Goal: Browse casually: Explore the website without a specific task or goal

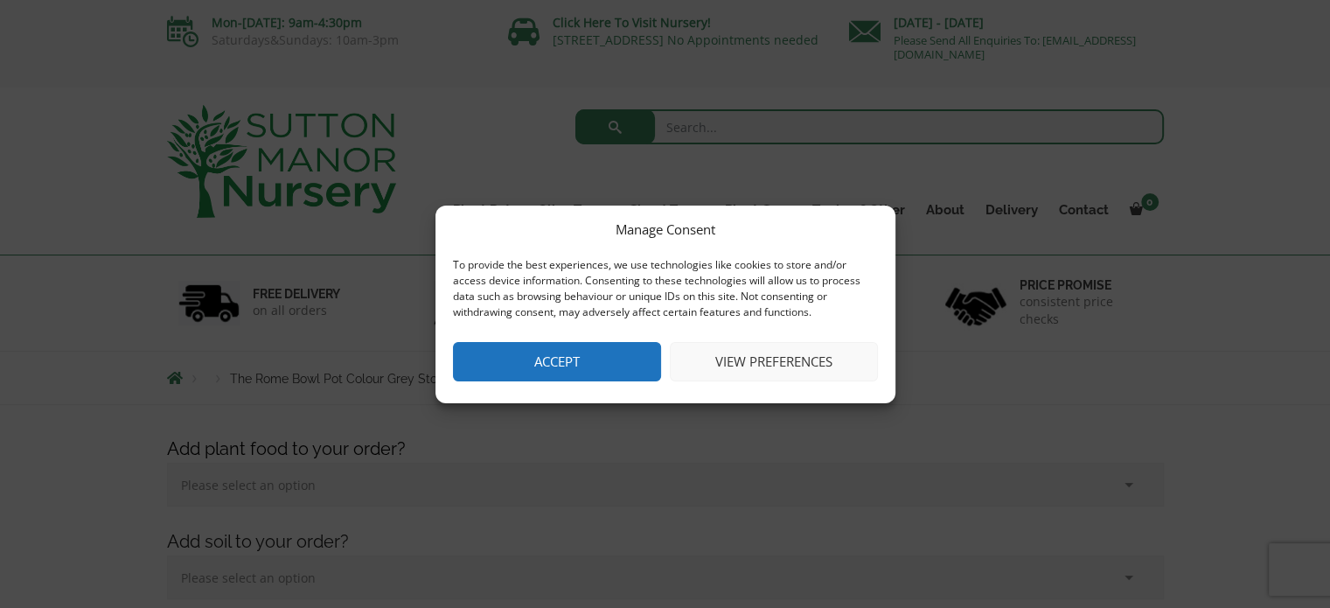
click at [611, 358] on button "Accept" at bounding box center [557, 361] width 208 height 39
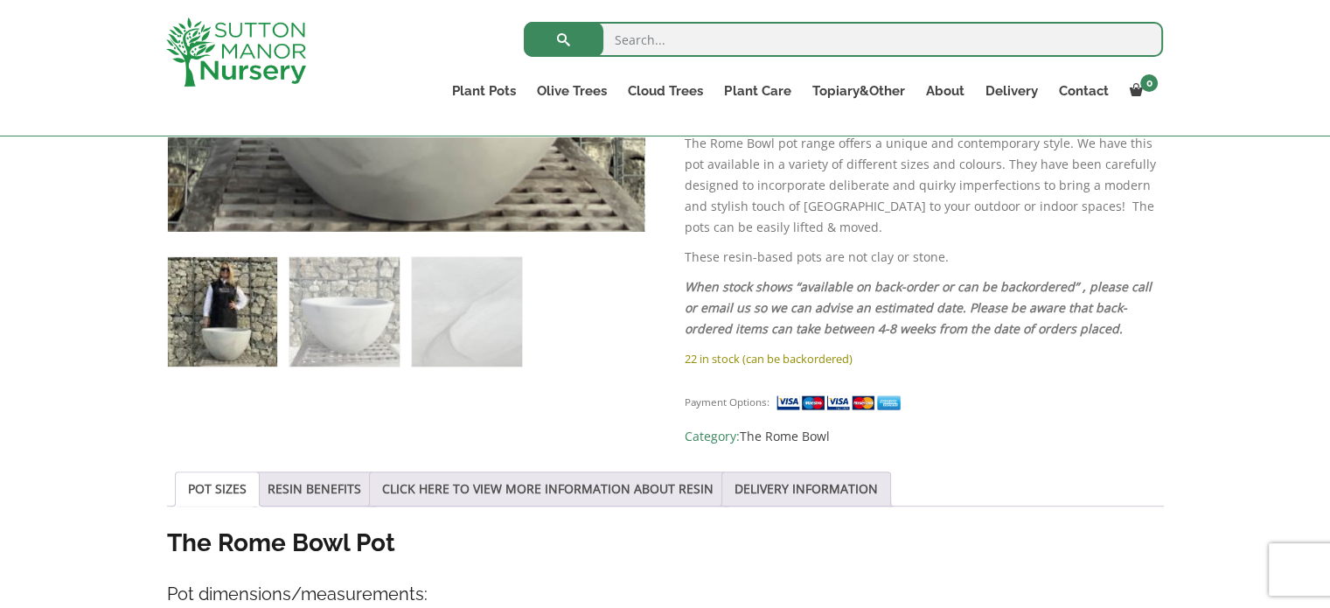
scroll to position [962, 0]
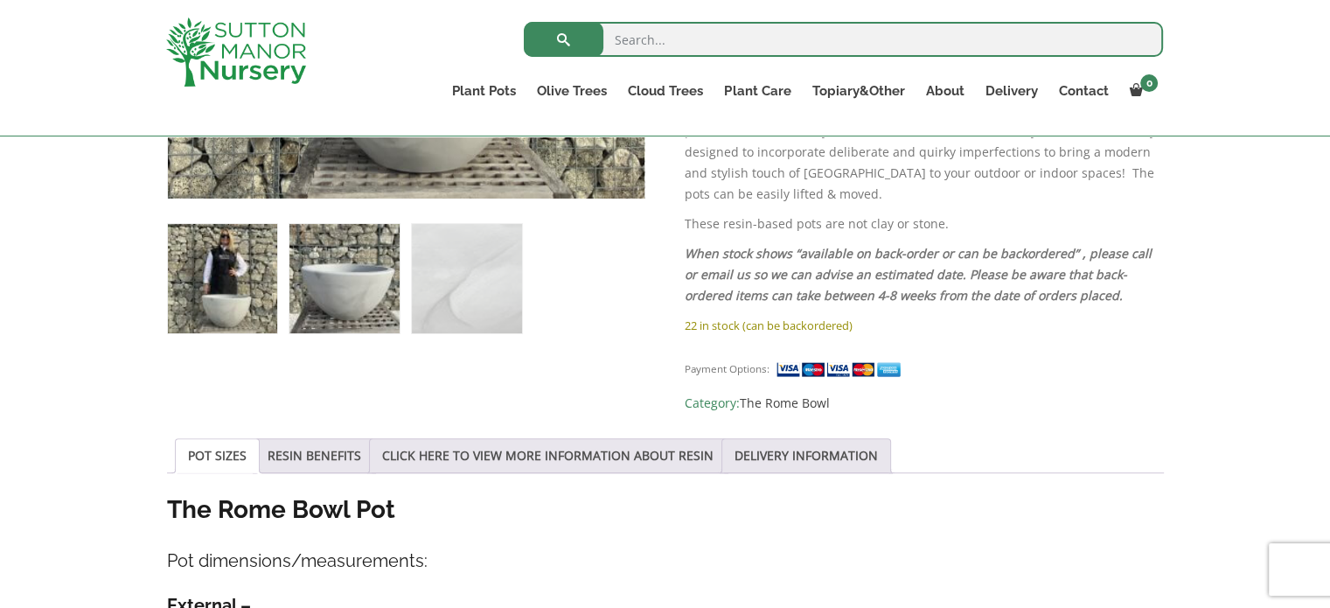
click at [334, 287] on img at bounding box center [343, 278] width 109 height 109
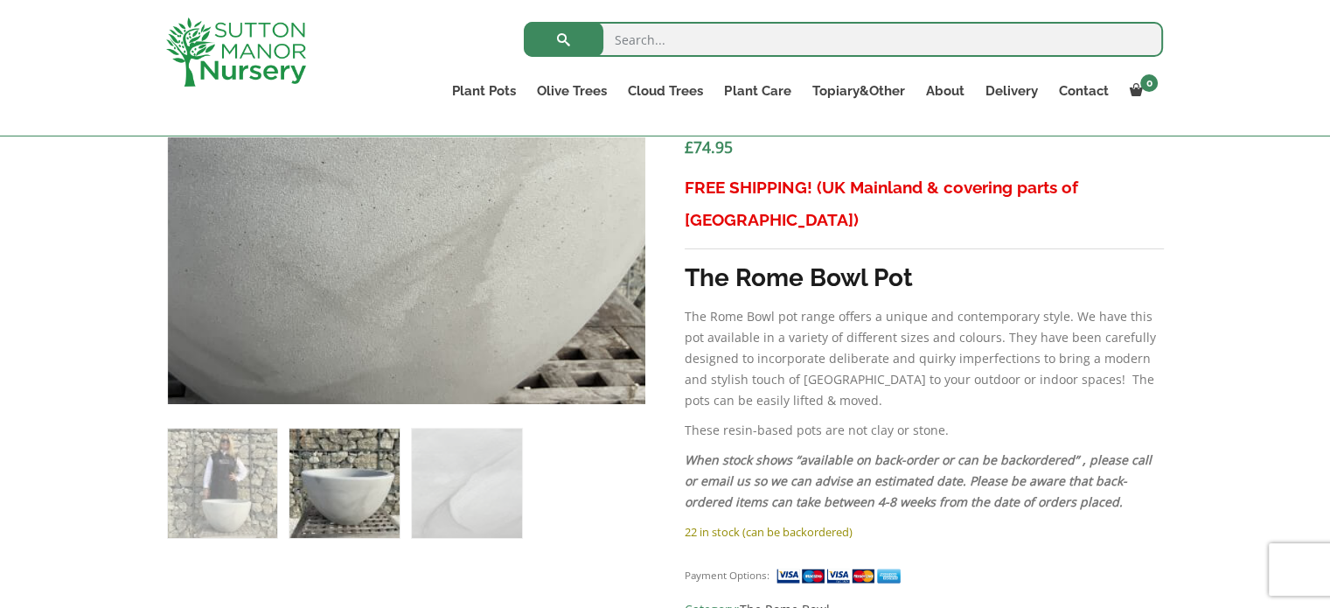
scroll to position [787, 0]
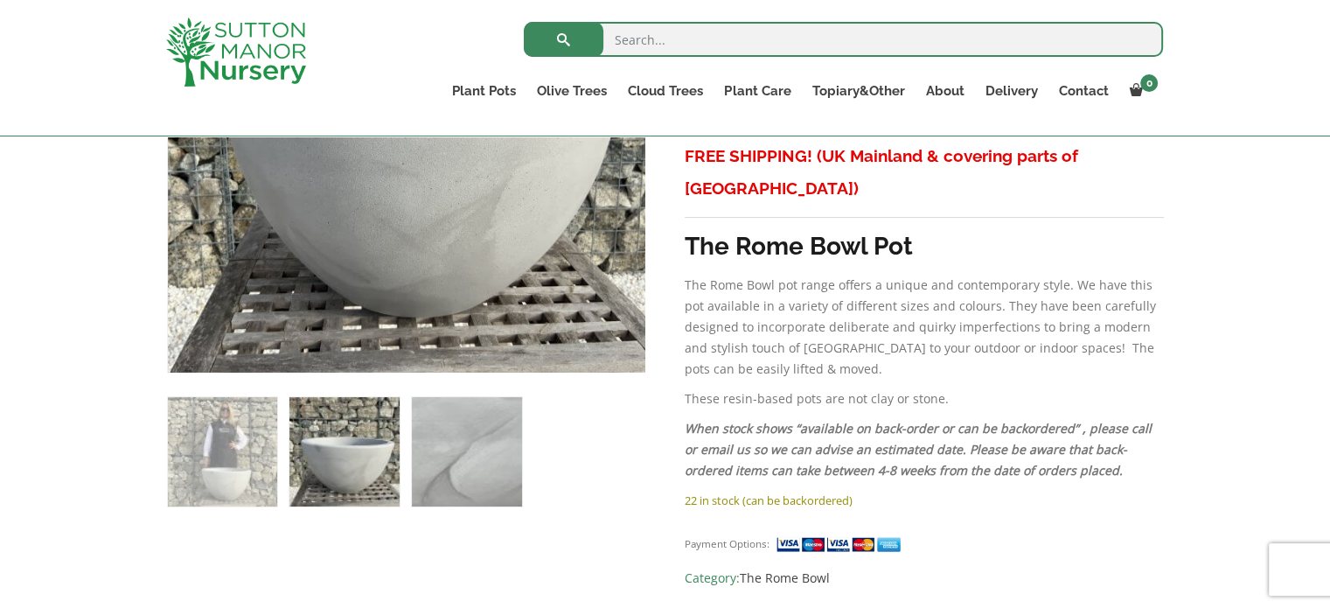
click at [468, 471] on img at bounding box center [466, 451] width 109 height 109
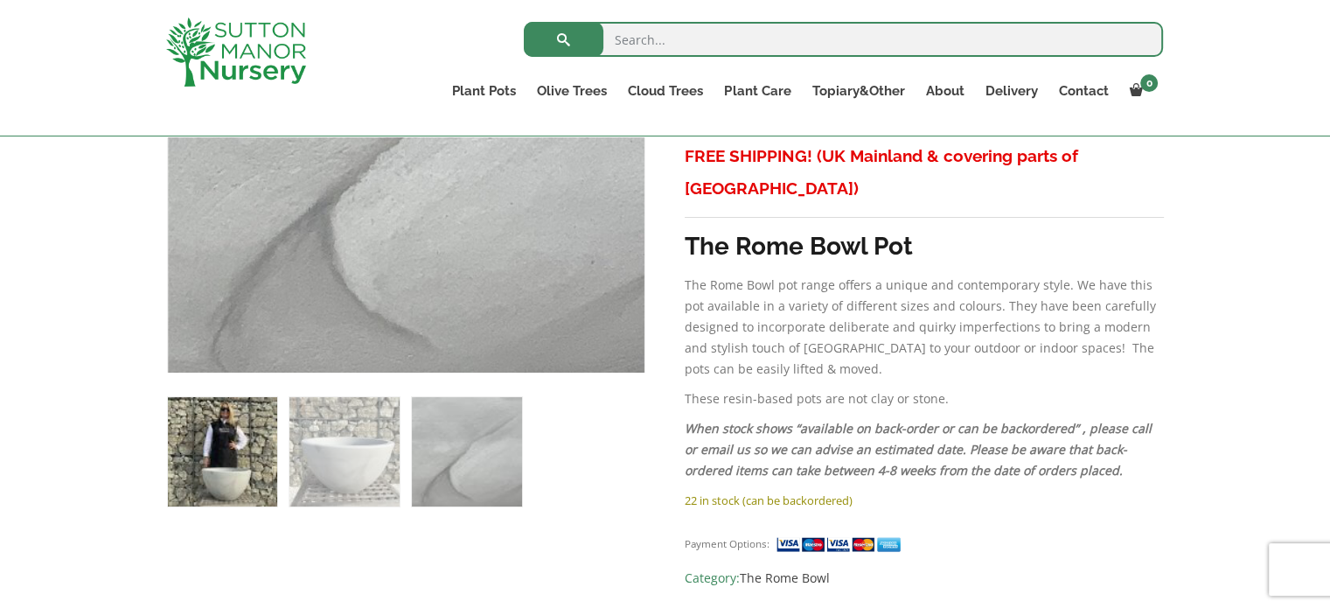
click at [237, 463] on img at bounding box center [222, 451] width 109 height 109
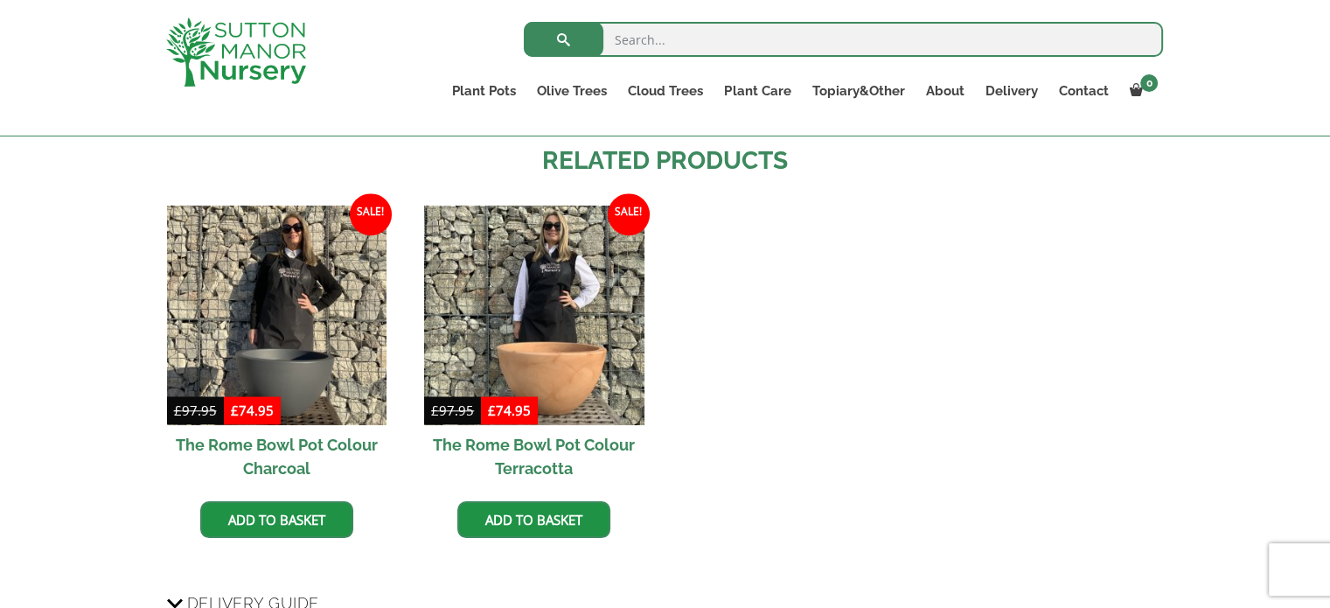
scroll to position [1748, 0]
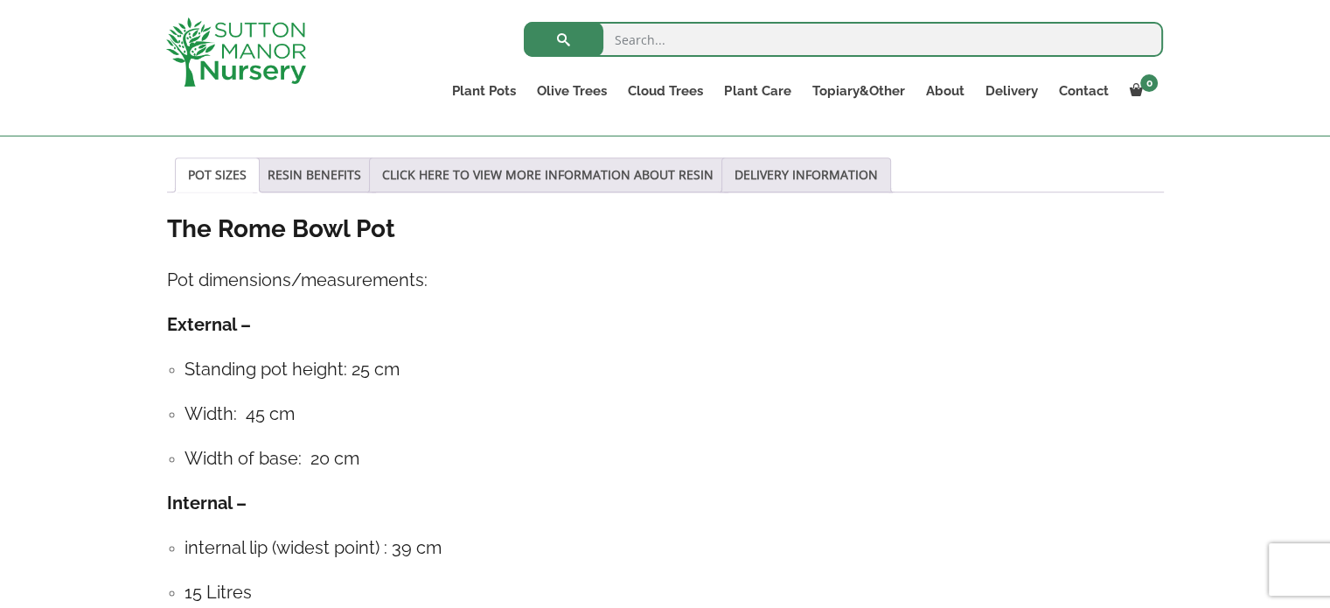
scroll to position [1311, 0]
